Goal: Task Accomplishment & Management: Manage account settings

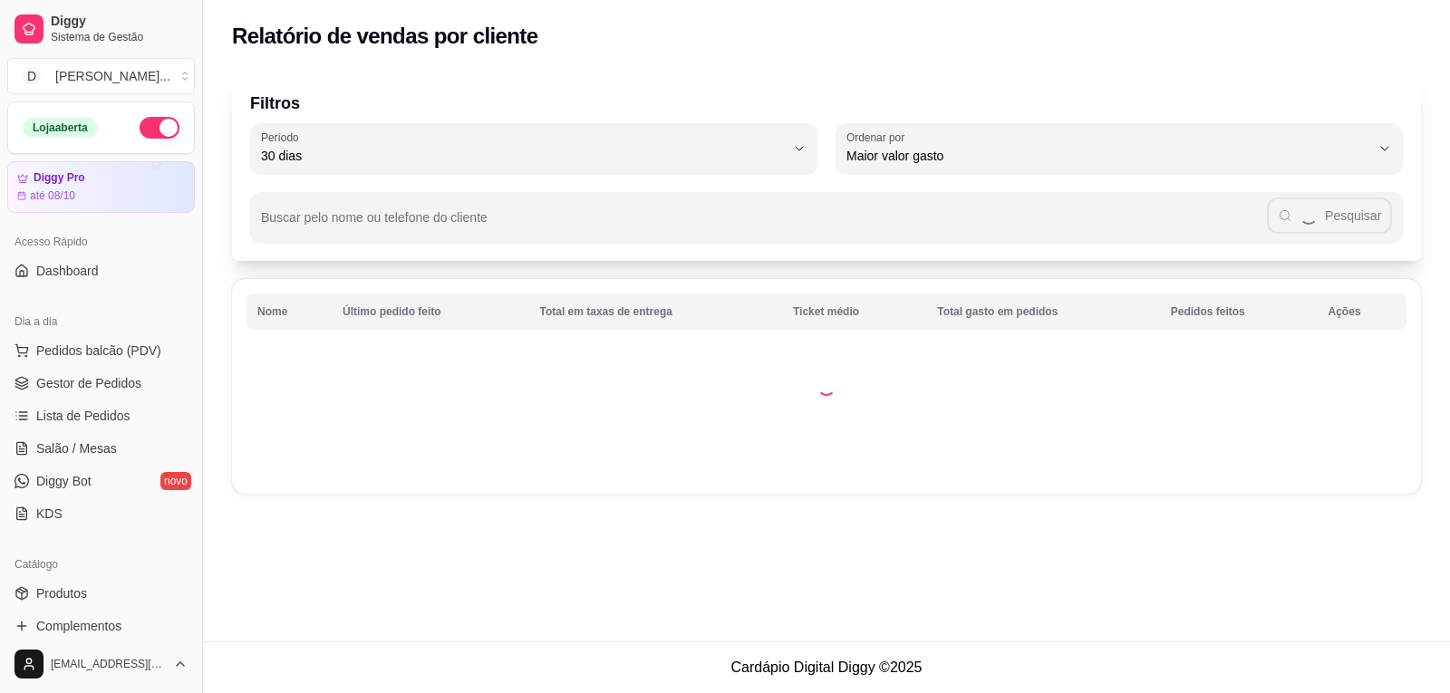
select select "30"
select select "HIGHEST_TOTAL_SPENT_WITH_ORDERS"
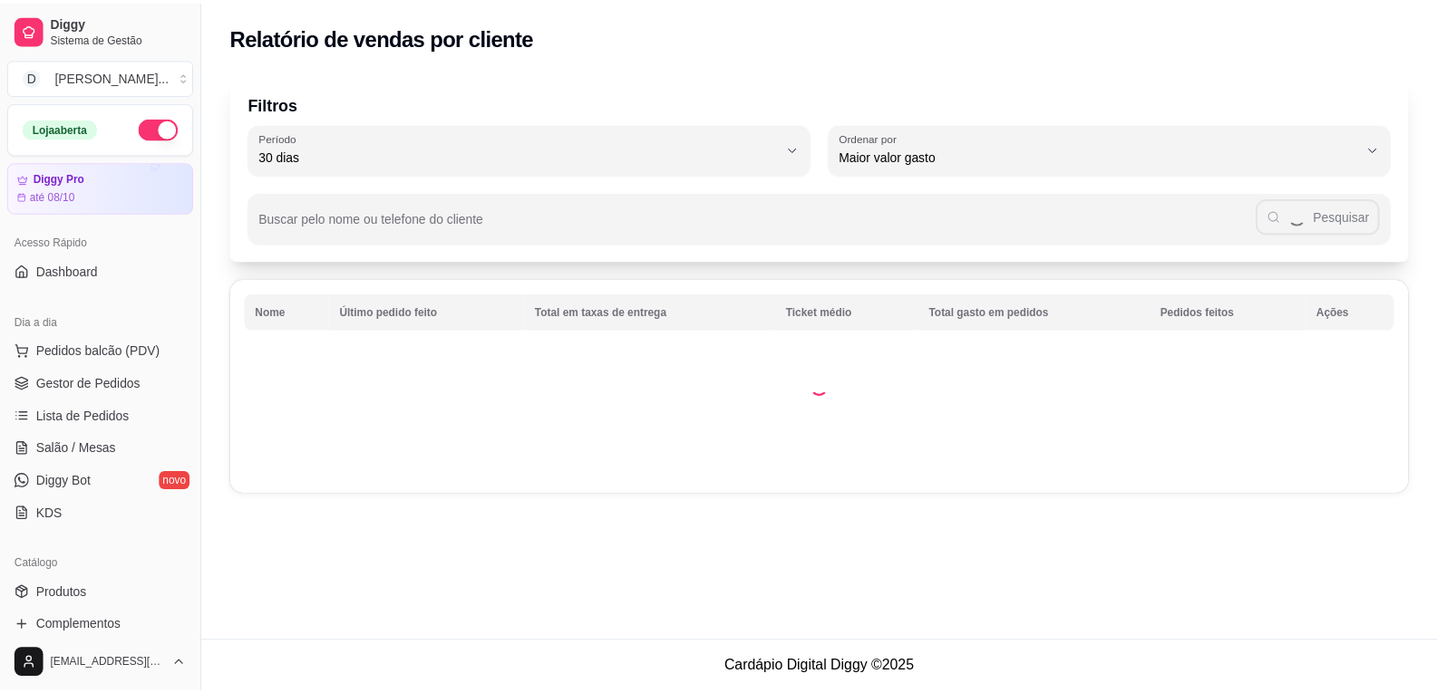
scroll to position [453, 0]
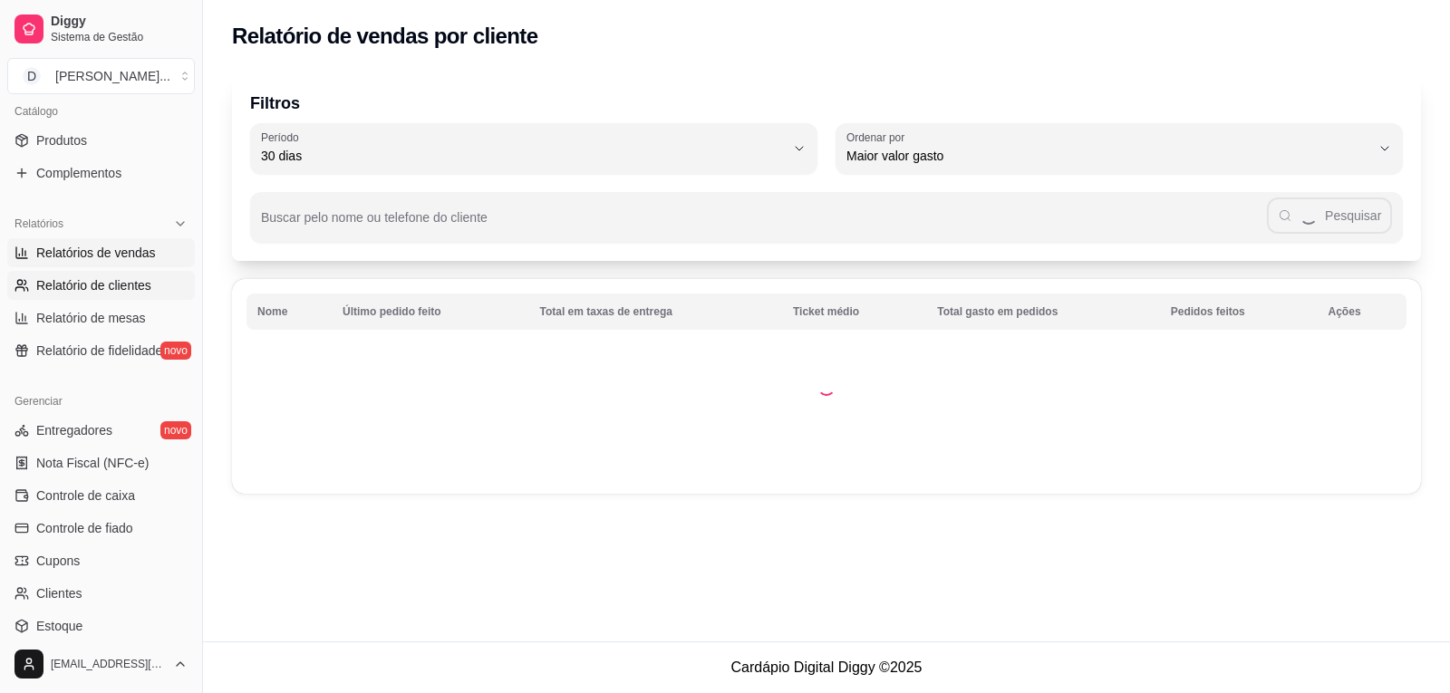
click at [87, 251] on span "Relatórios de vendas" at bounding box center [96, 253] width 120 height 18
select select "ALL"
select select "0"
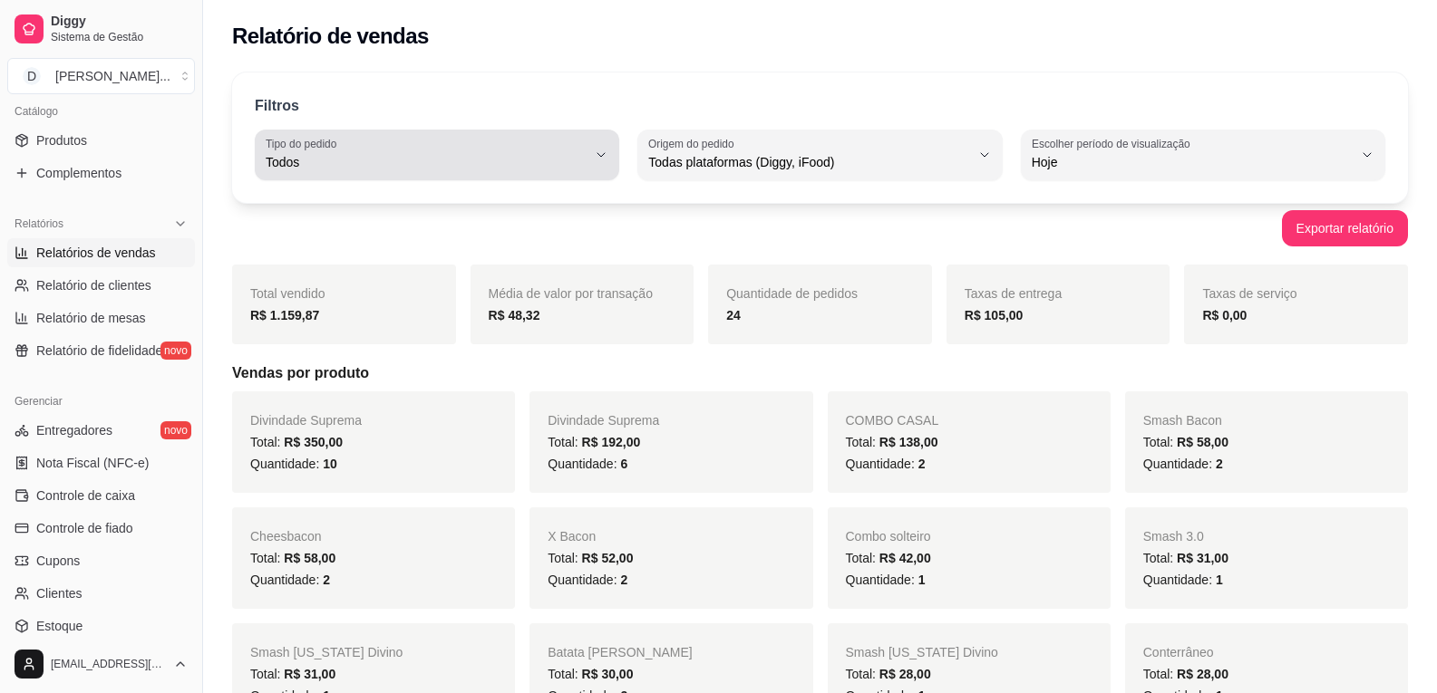
click at [501, 163] on span "Todos" at bounding box center [426, 162] width 321 height 18
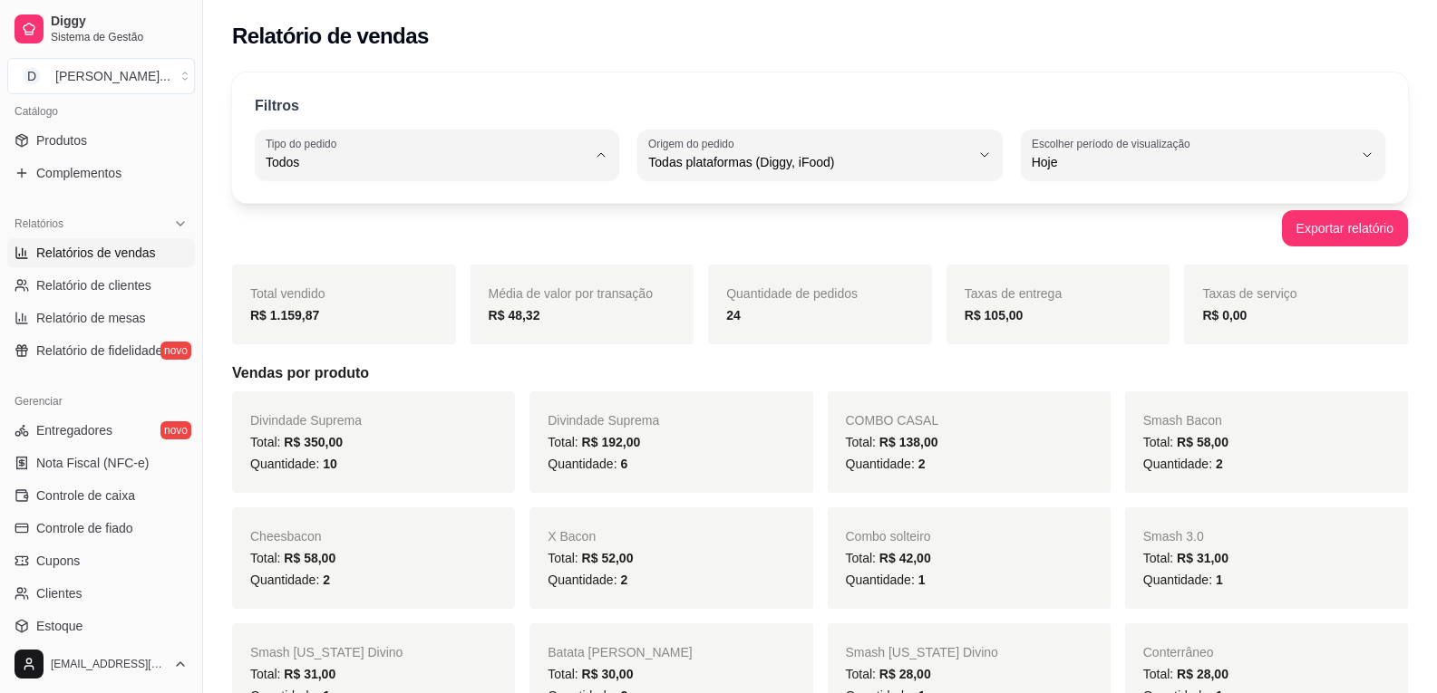
click at [355, 235] on span "Entrega" at bounding box center [428, 235] width 305 height 17
type input "DELIVERY"
select select "DELIVERY"
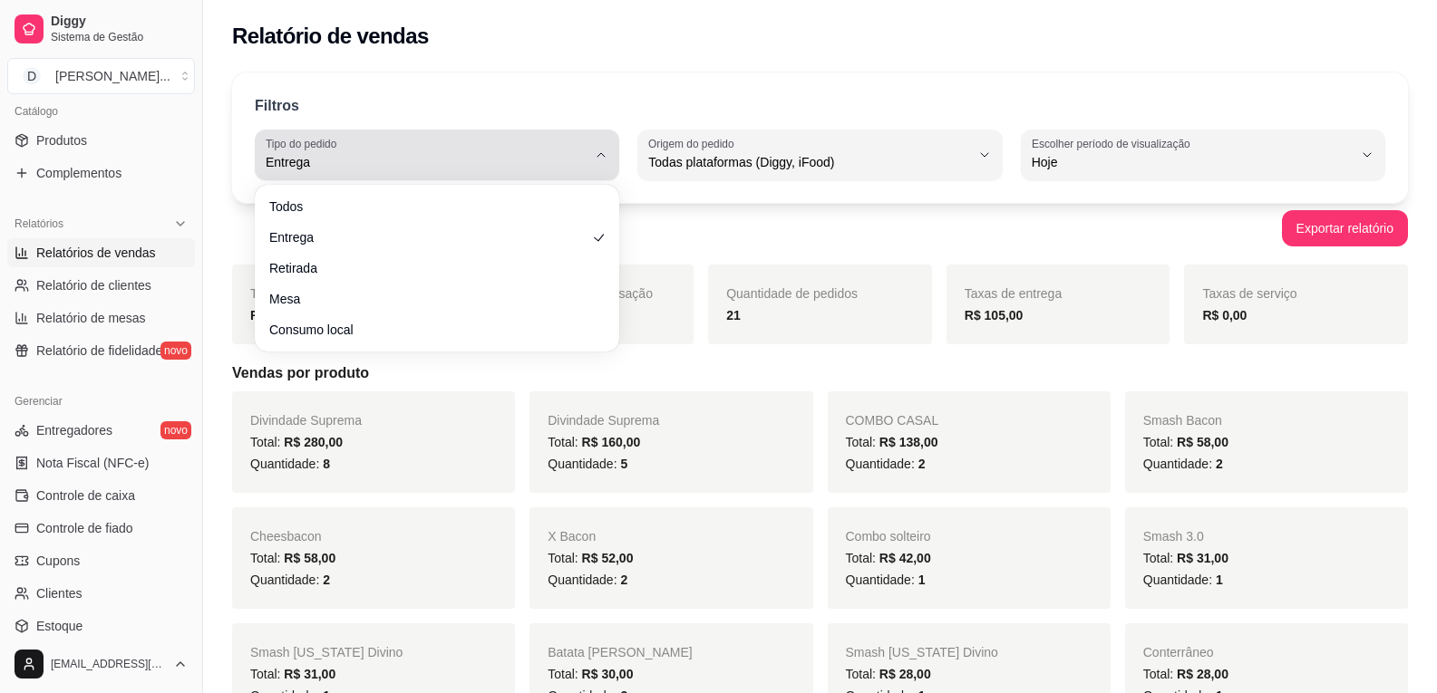
click at [405, 157] on span "Entrega" at bounding box center [426, 162] width 321 height 18
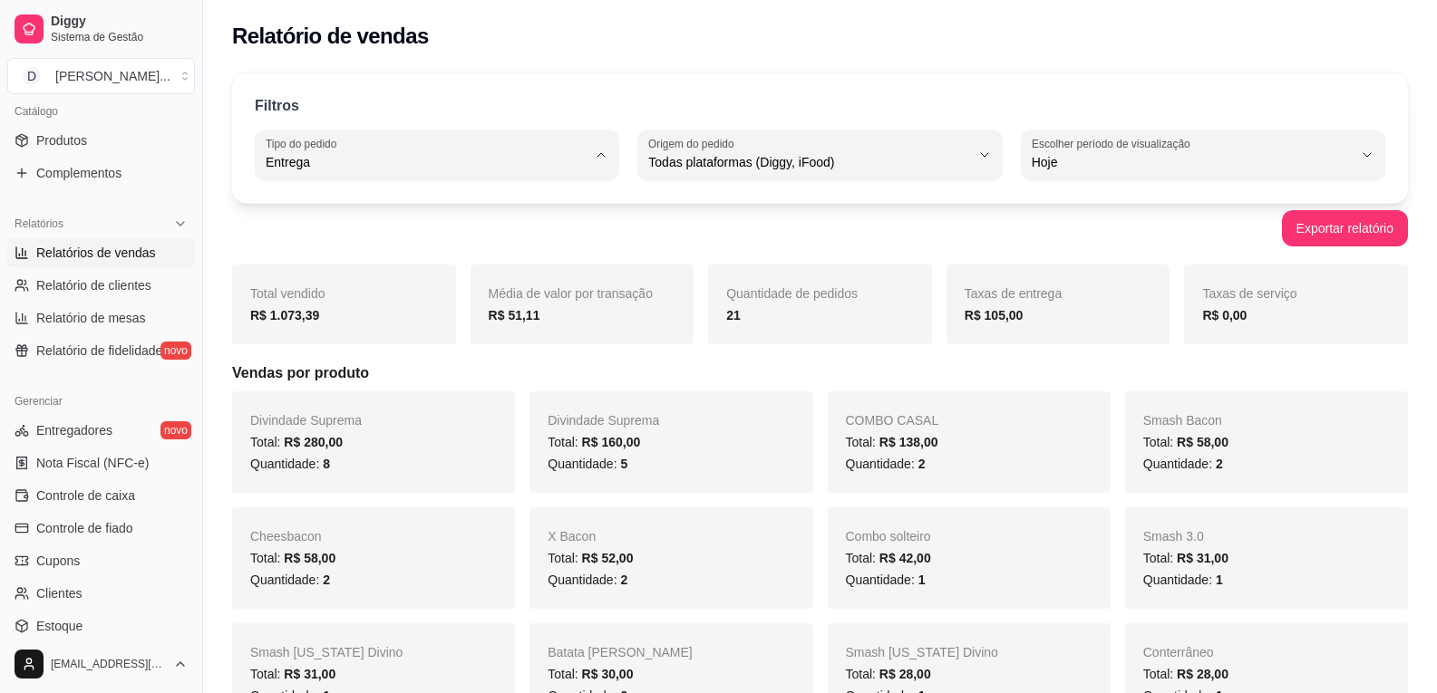
click at [300, 203] on span "Todos" at bounding box center [428, 205] width 305 height 17
type input "ALL"
select select "ALL"
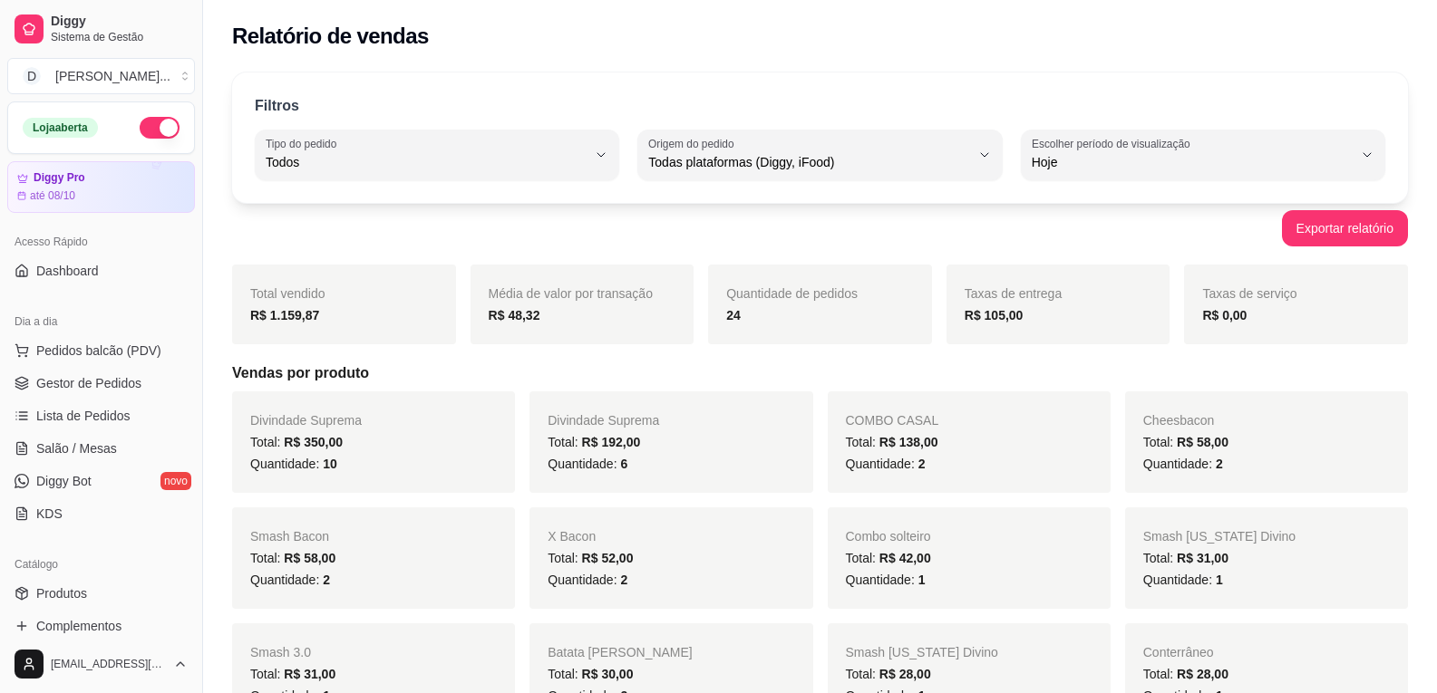
drag, startPoint x: 106, startPoint y: 386, endPoint x: 112, endPoint y: 328, distance: 58.4
click at [107, 386] on span "Gestor de Pedidos" at bounding box center [88, 383] width 105 height 18
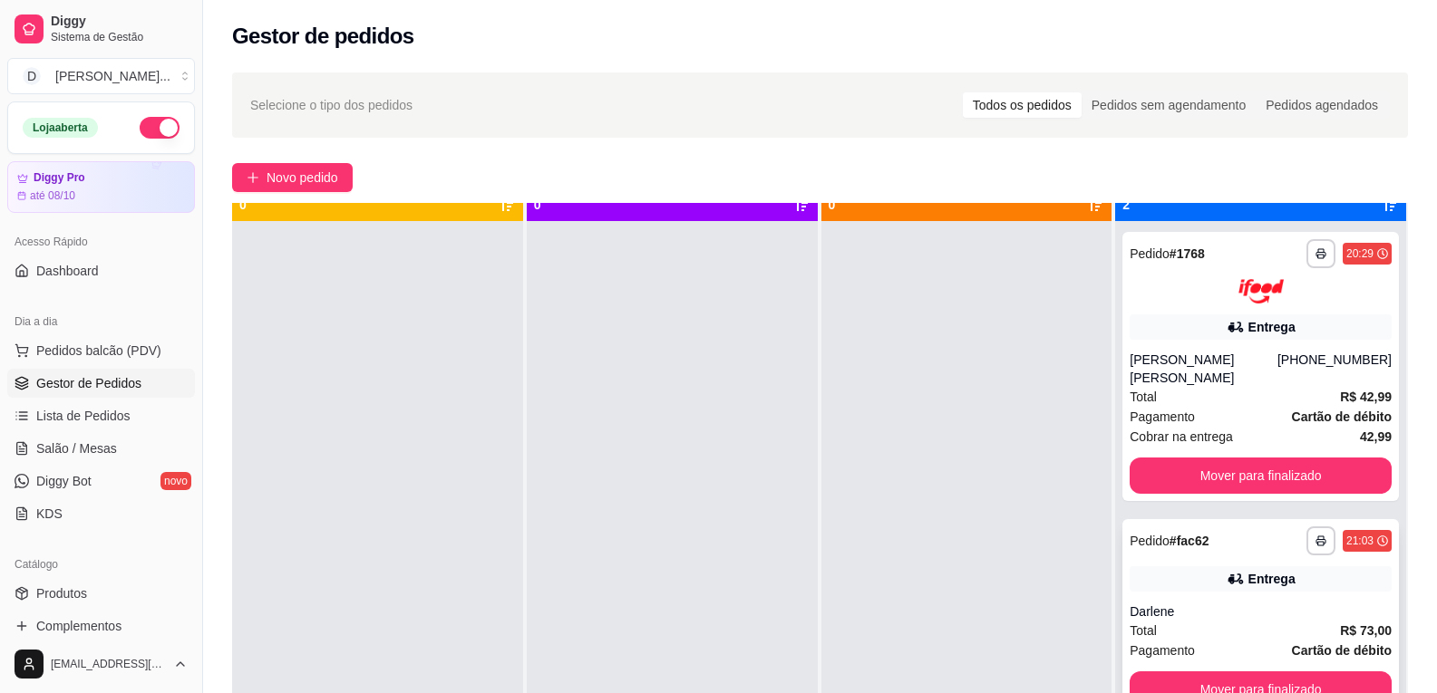
scroll to position [51, 0]
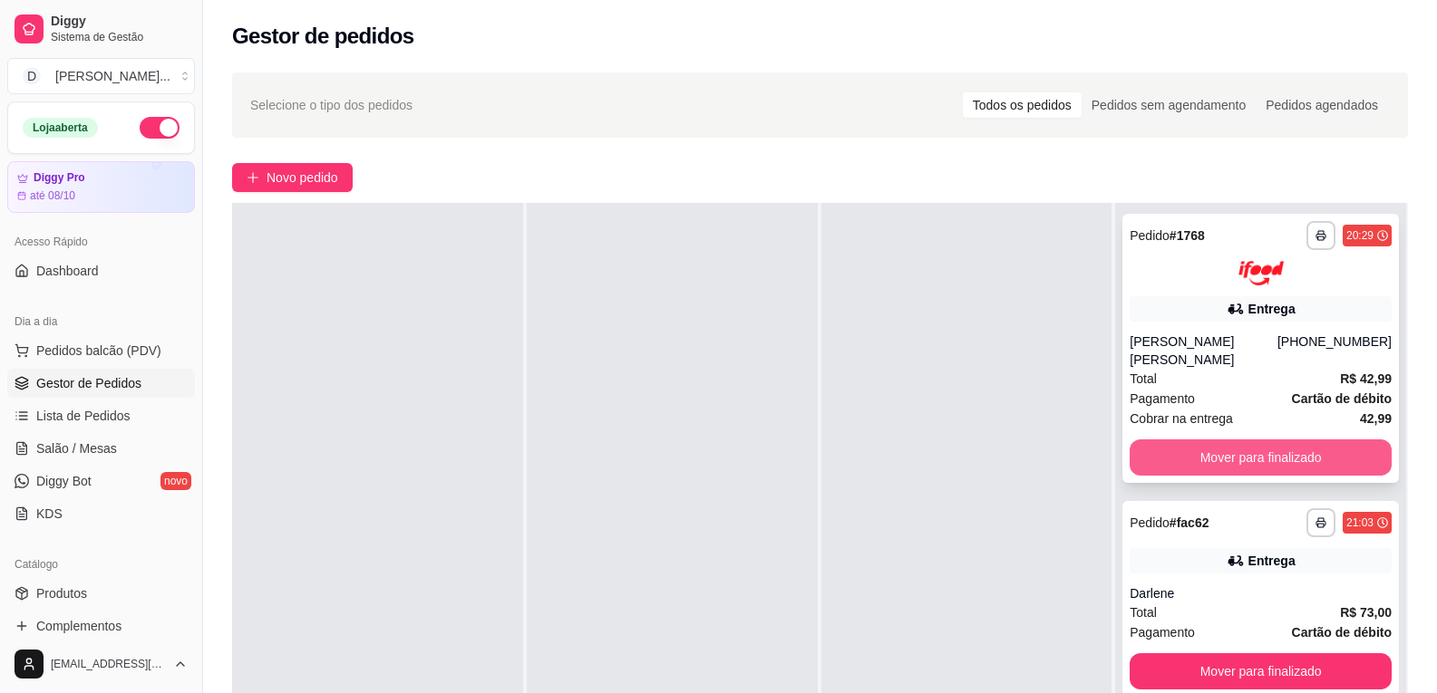
click at [1234, 445] on button "Mover para finalizado" at bounding box center [1260, 458] width 262 height 36
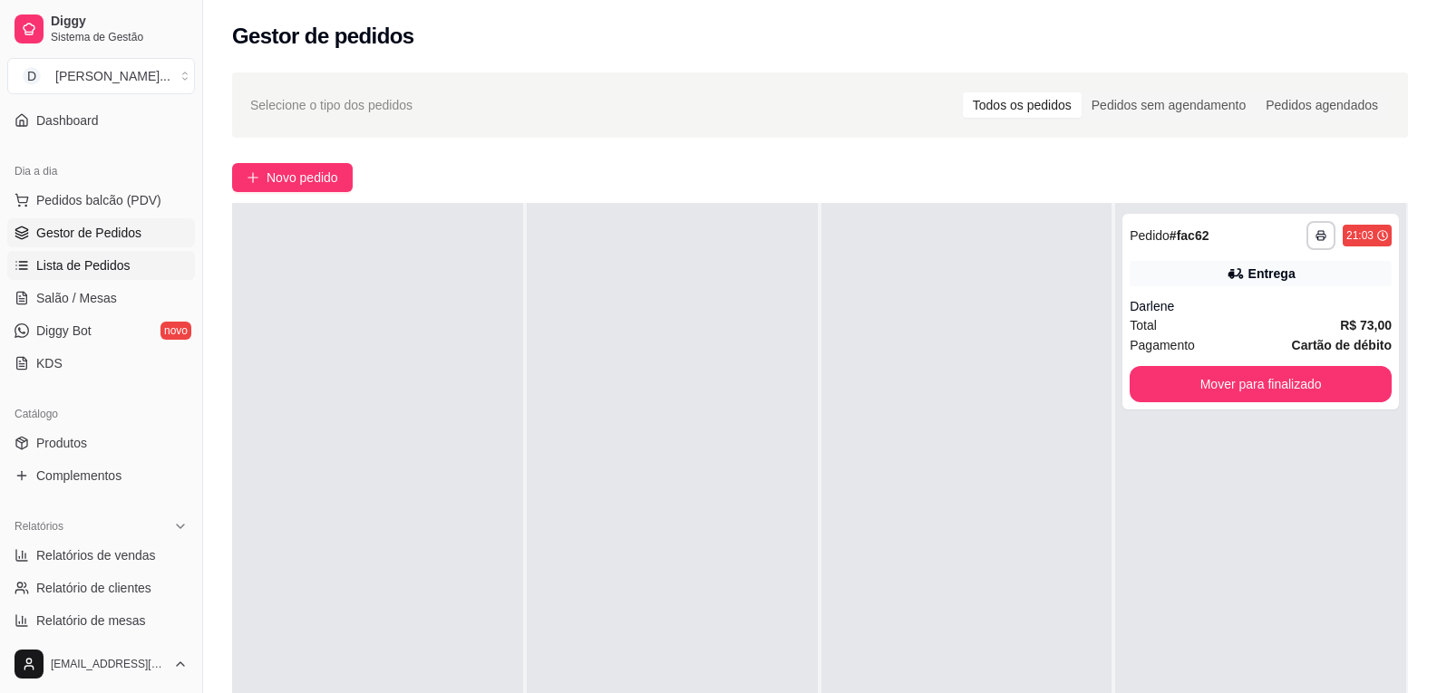
scroll to position [272, 0]
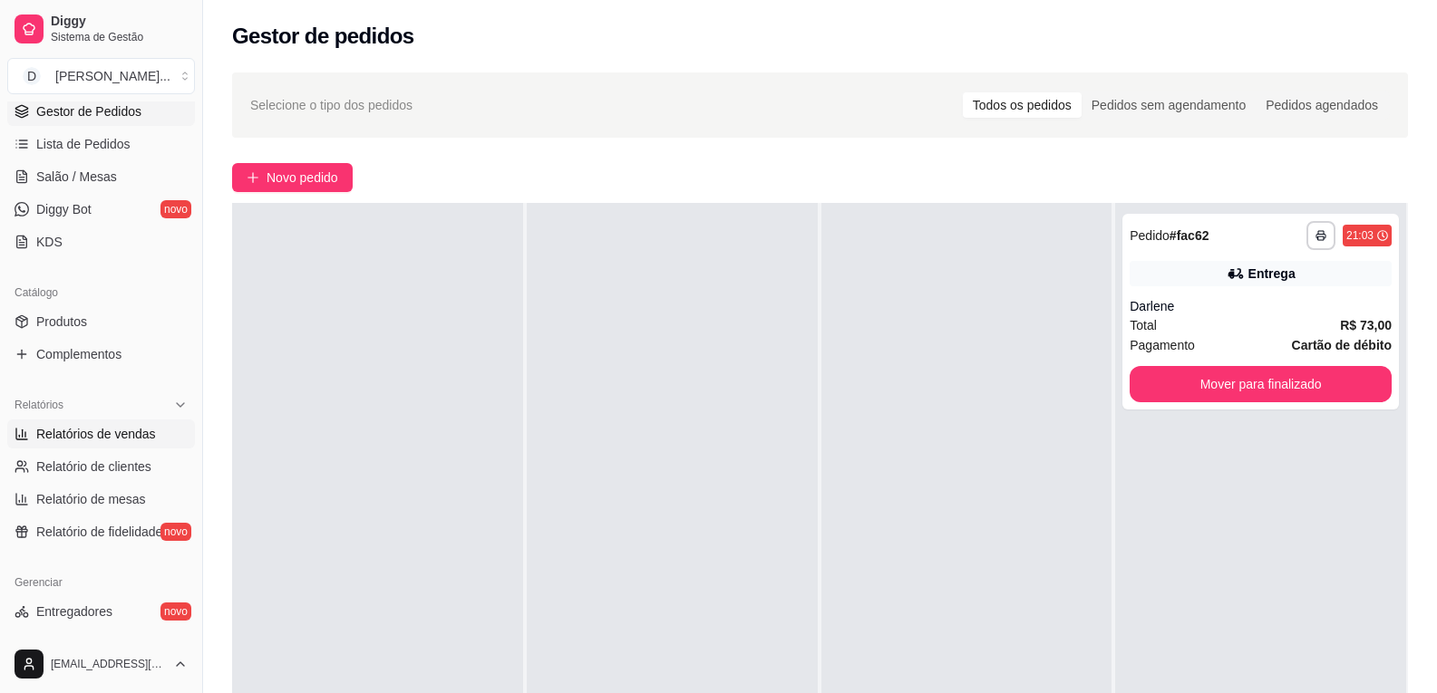
click at [83, 436] on span "Relatórios de vendas" at bounding box center [96, 434] width 120 height 18
select select "ALL"
select select "0"
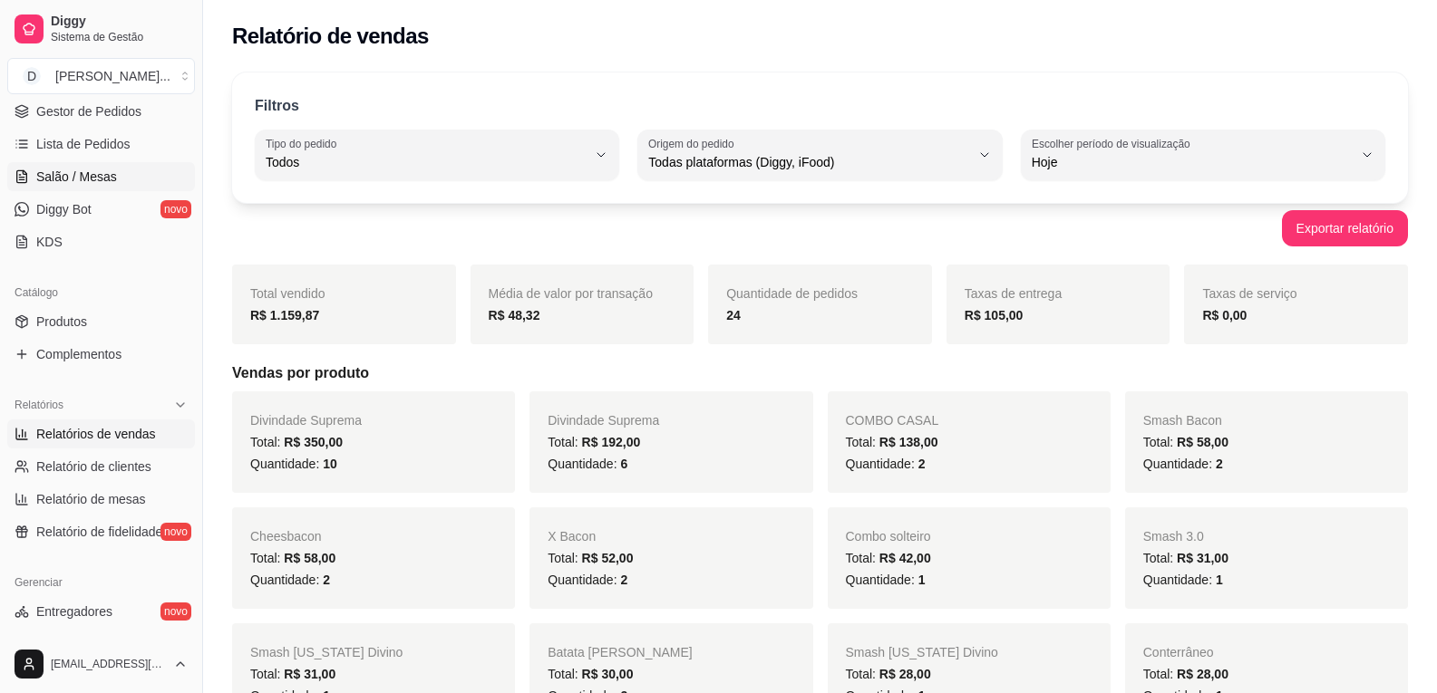
scroll to position [181, 0]
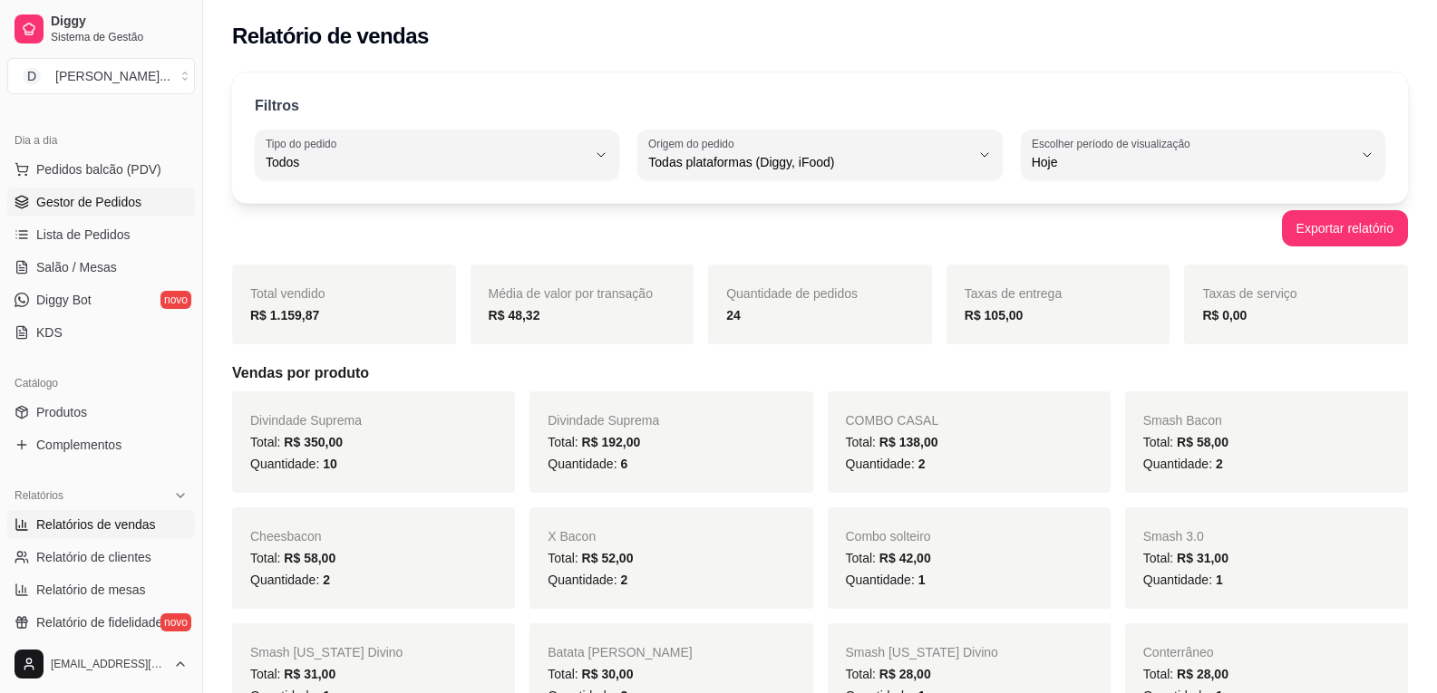
click at [67, 206] on span "Gestor de Pedidos" at bounding box center [88, 202] width 105 height 18
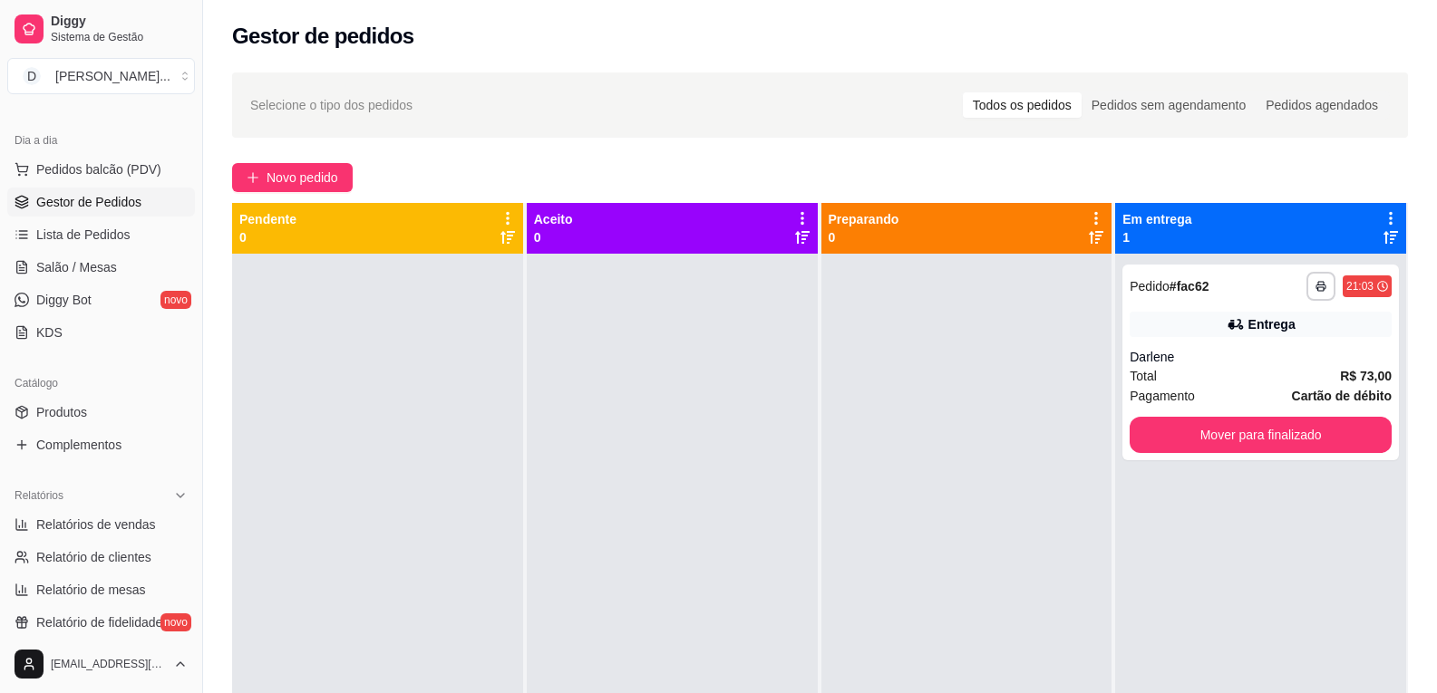
click at [944, 381] on div at bounding box center [966, 600] width 291 height 693
click at [394, 334] on div at bounding box center [377, 600] width 291 height 693
click at [691, 343] on div at bounding box center [672, 600] width 291 height 693
click at [927, 353] on div at bounding box center [966, 600] width 291 height 693
click at [1225, 516] on div "**********" at bounding box center [1260, 600] width 291 height 693
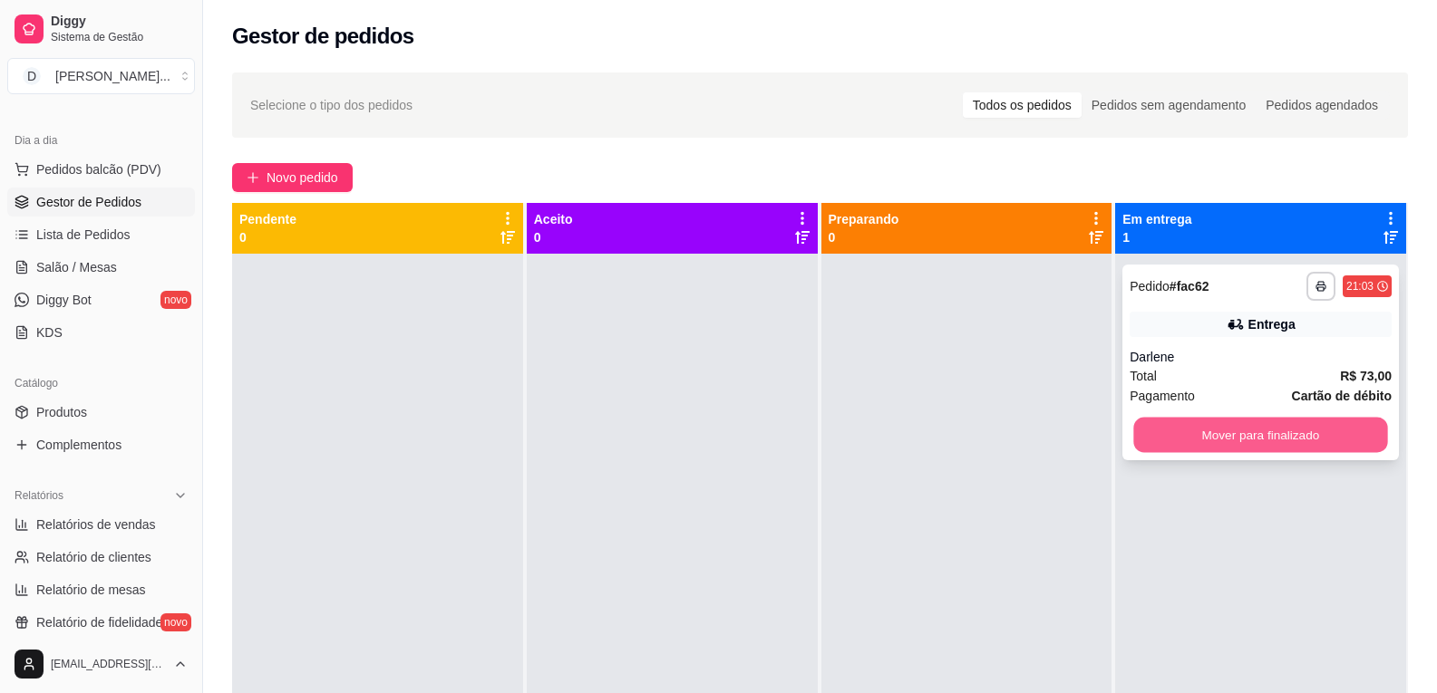
click at [1210, 437] on button "Mover para finalizado" at bounding box center [1261, 435] width 254 height 35
